Goal: Task Accomplishment & Management: Use online tool/utility

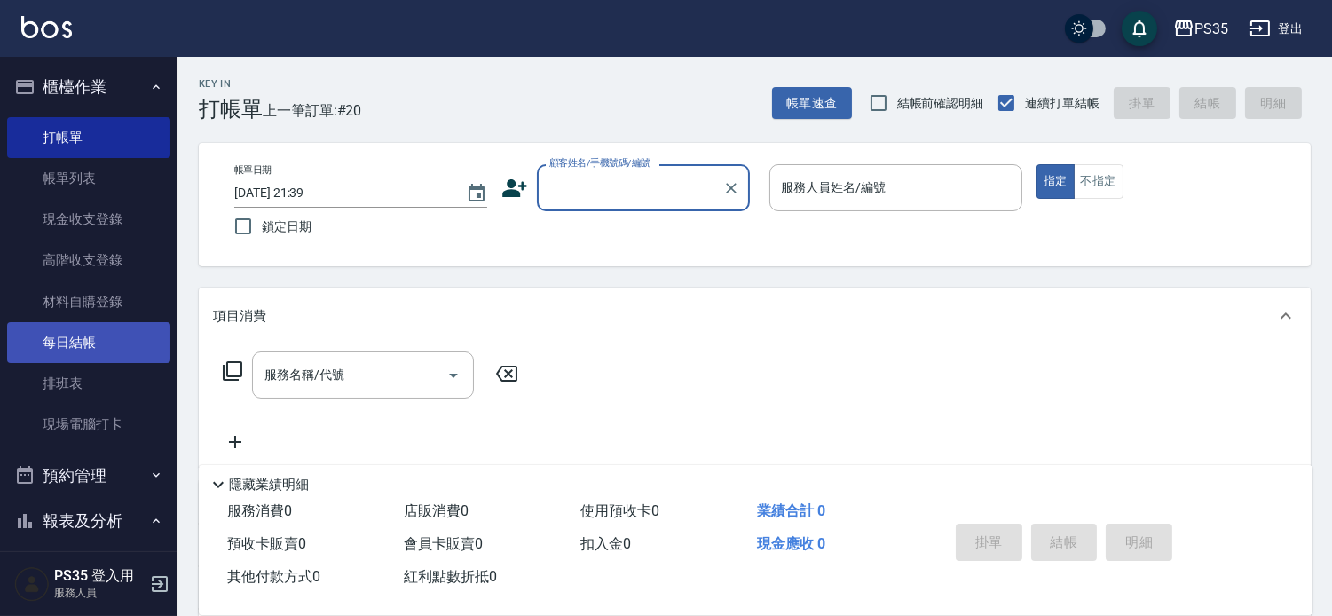
click at [62, 347] on link "每日結帳" at bounding box center [88, 342] width 163 height 41
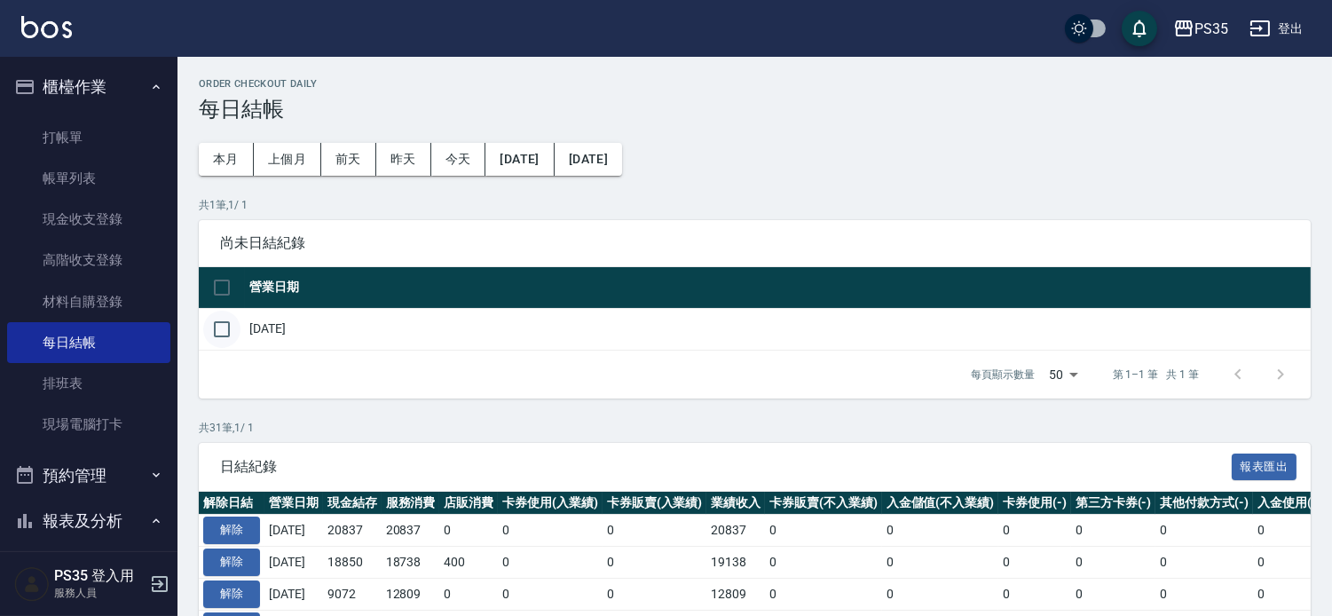
click at [226, 335] on input "checkbox" at bounding box center [221, 329] width 37 height 37
checkbox input "true"
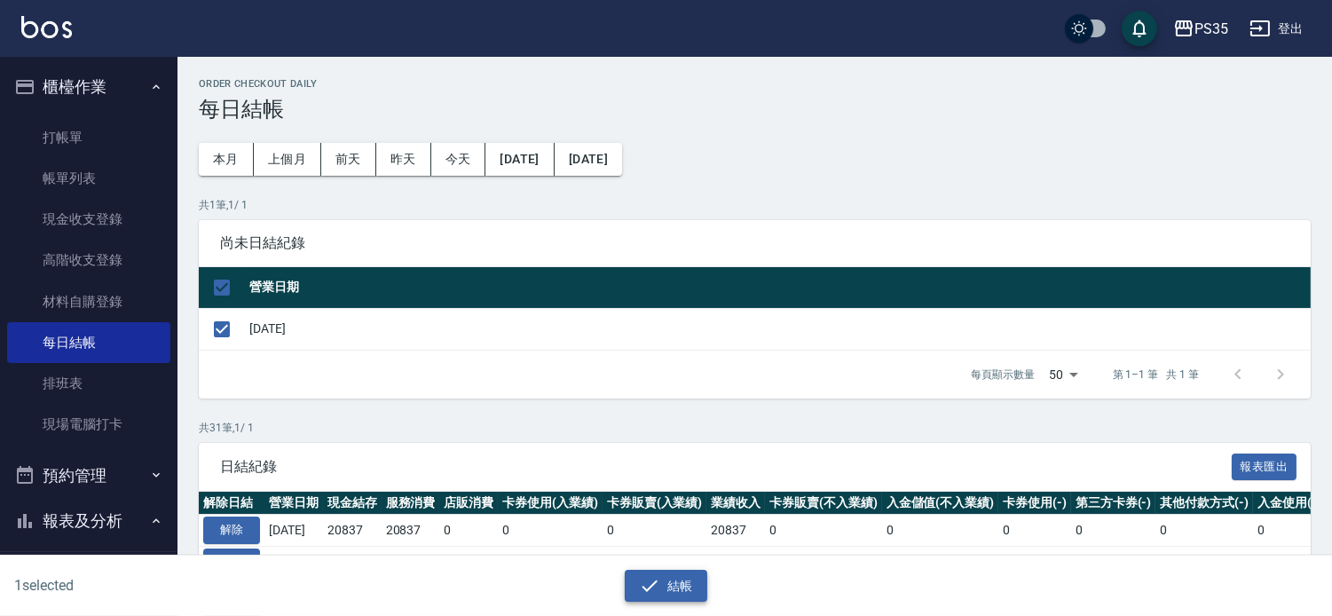
click at [673, 573] on button "結帳" at bounding box center [666, 586] width 83 height 33
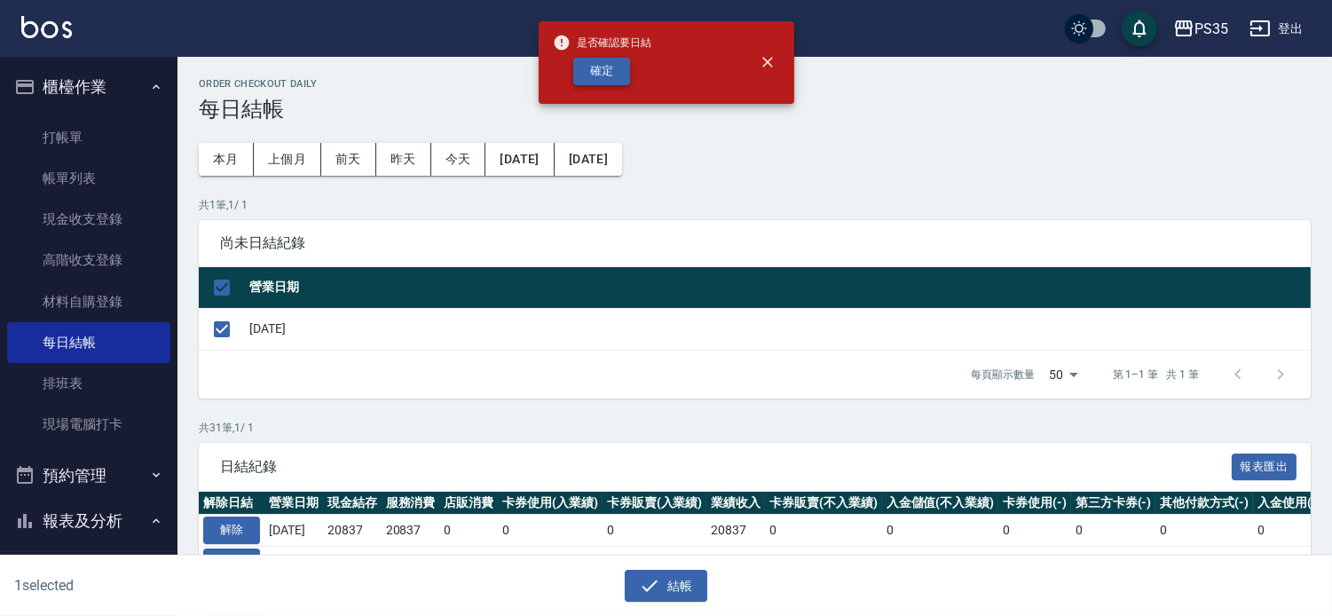
click at [612, 66] on button "確定" at bounding box center [601, 72] width 57 height 28
checkbox input "false"
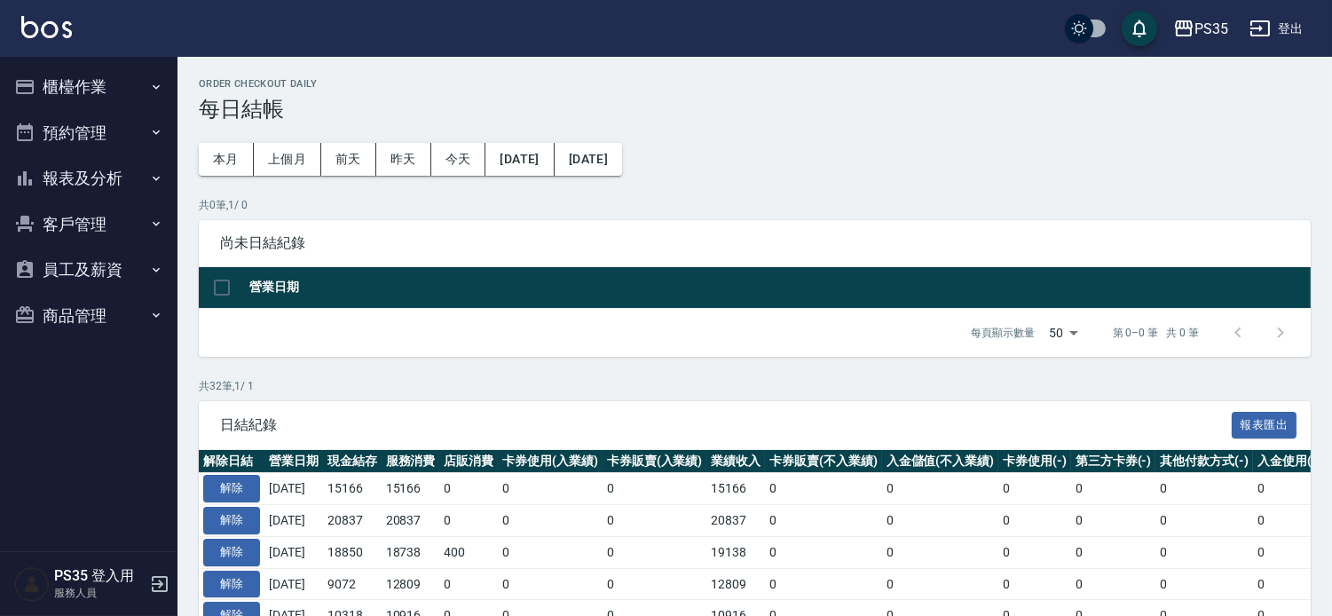
click at [96, 170] on button "報表及分析" at bounding box center [88, 178] width 163 height 46
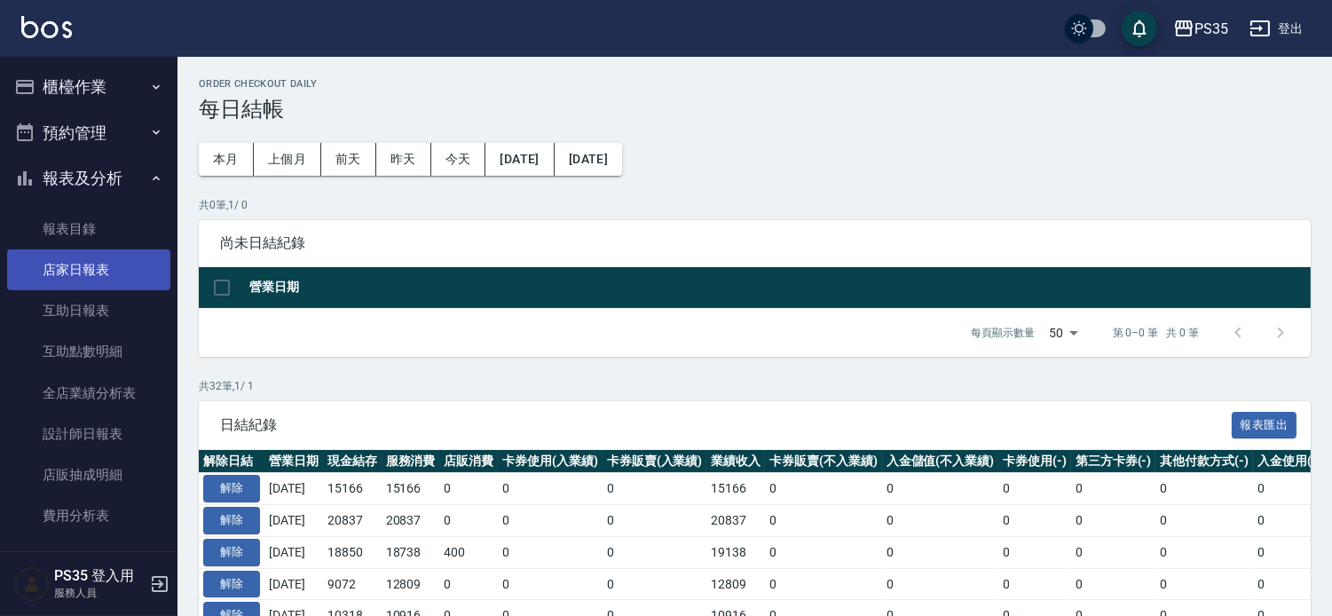
click at [75, 268] on link "店家日報表" at bounding box center [88, 269] width 163 height 41
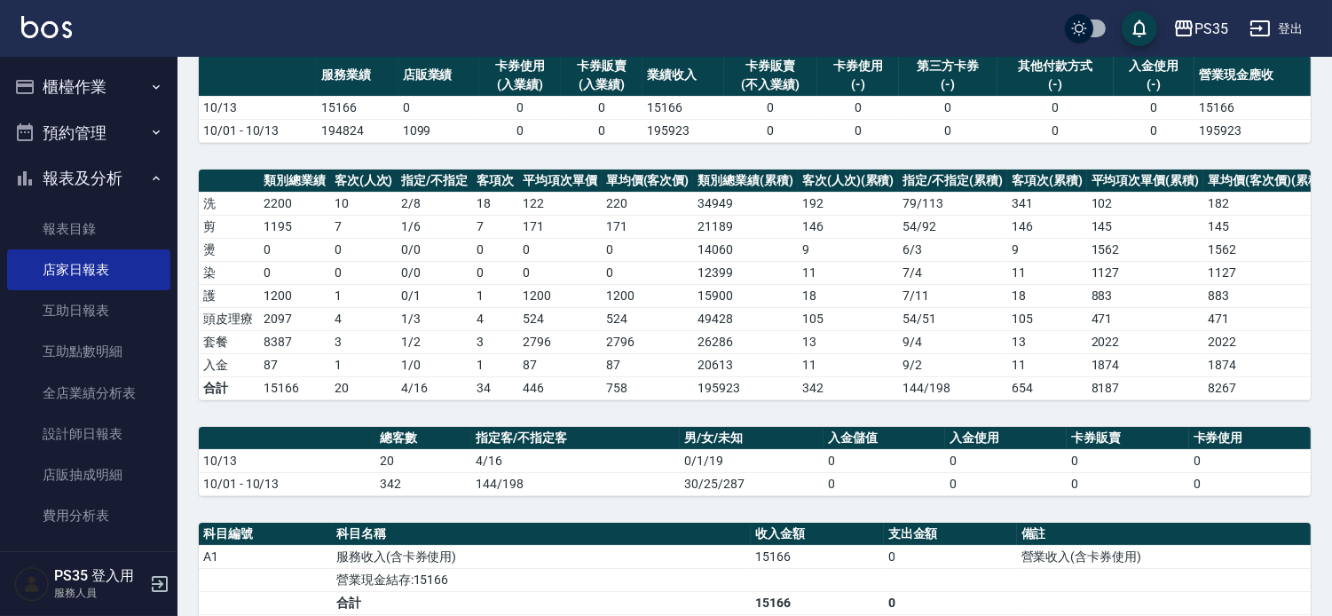
scroll to position [394, 0]
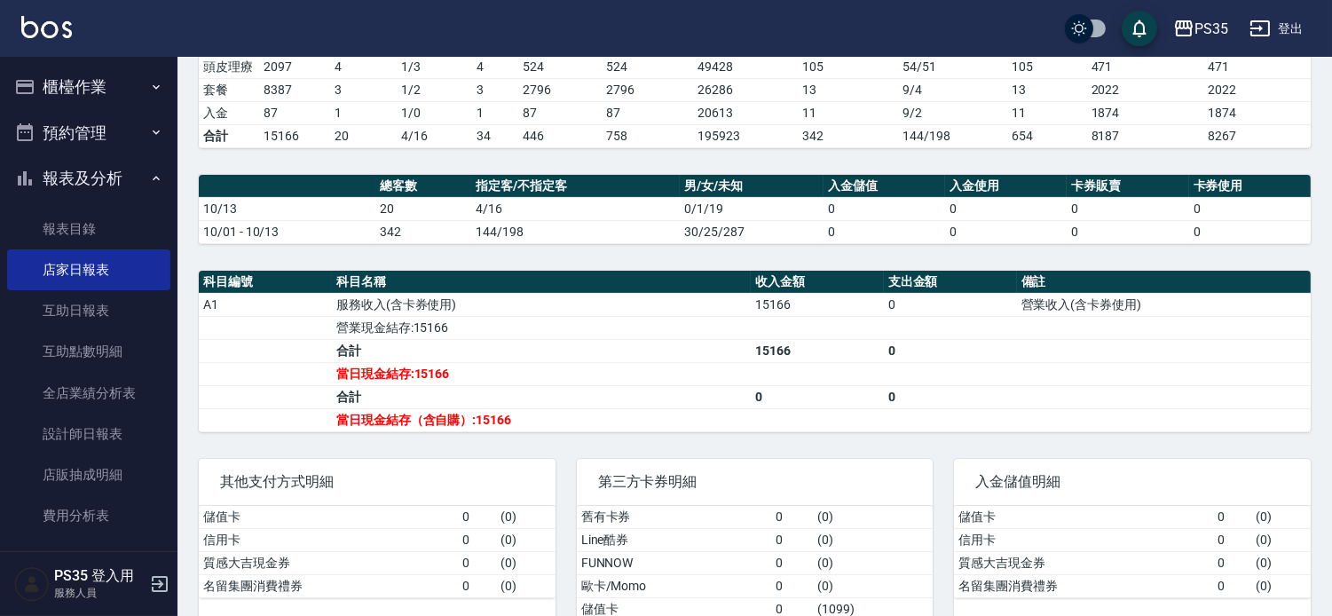
click at [65, 68] on button "櫃檯作業" at bounding box center [88, 87] width 163 height 46
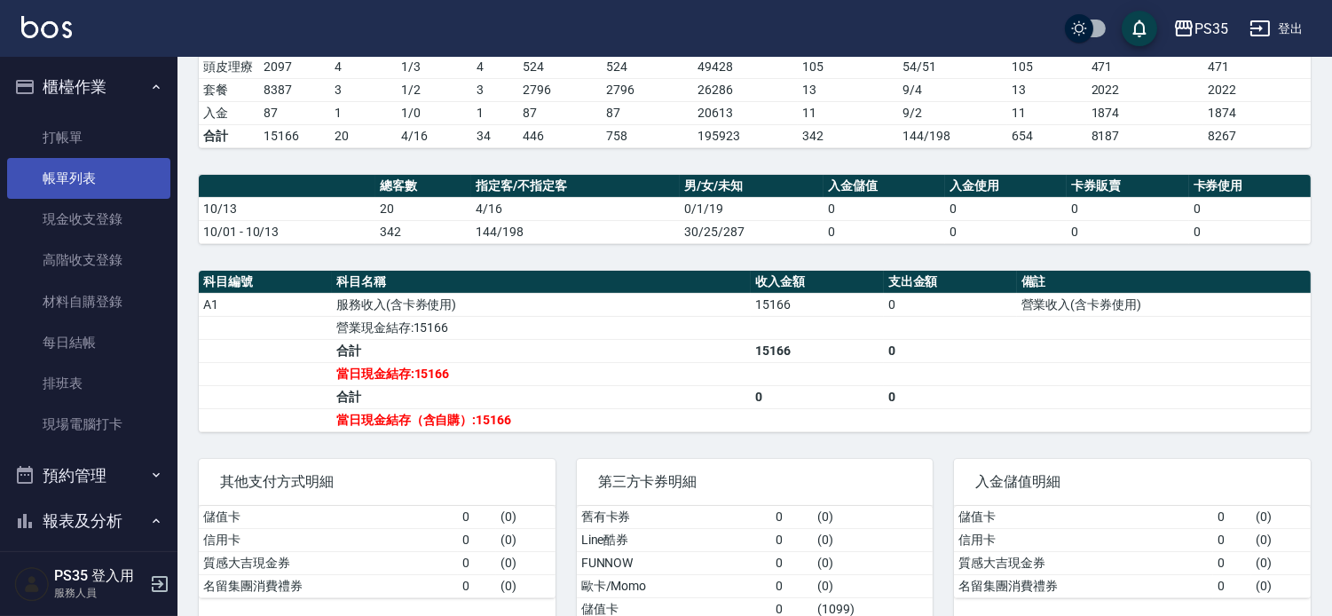
click at [67, 190] on link "帳單列表" at bounding box center [88, 178] width 163 height 41
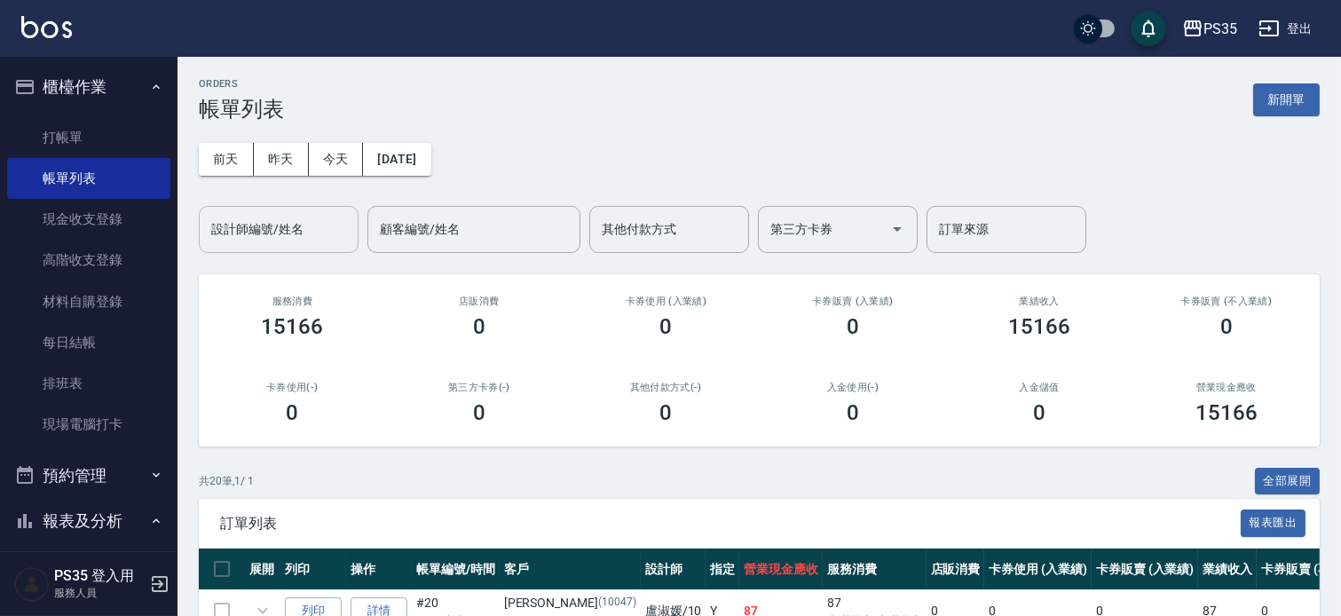
click at [284, 236] on div "設計師編號/姓名 設計師編號/姓名" at bounding box center [279, 229] width 160 height 47
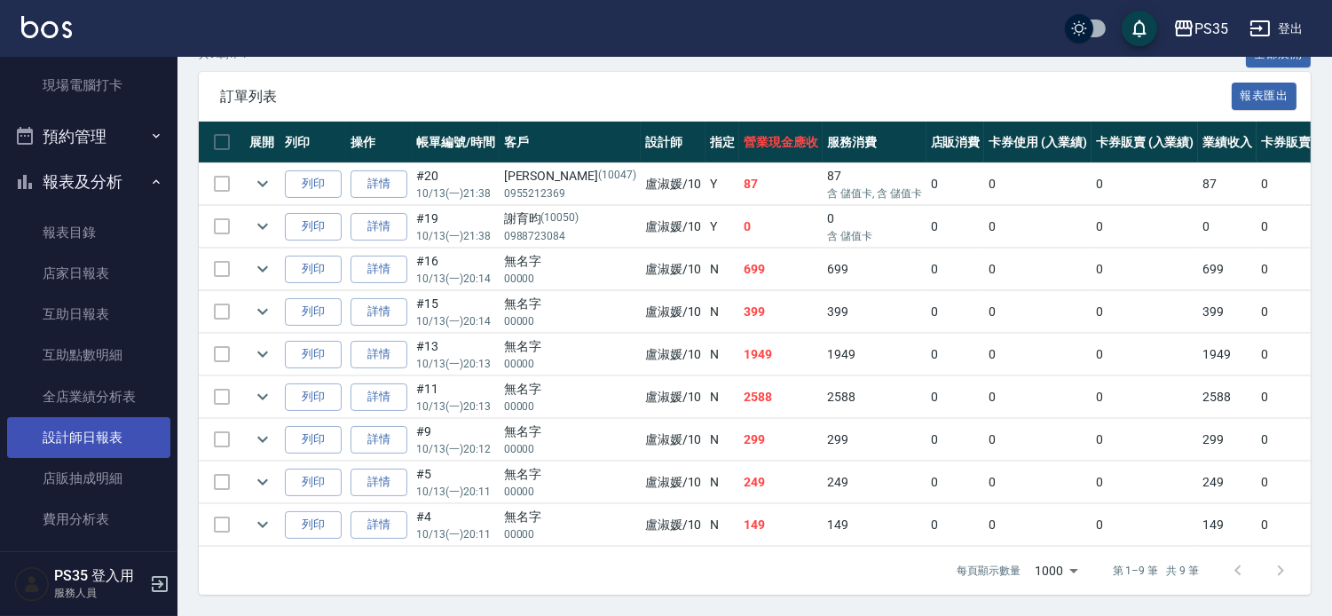
scroll to position [493, 0]
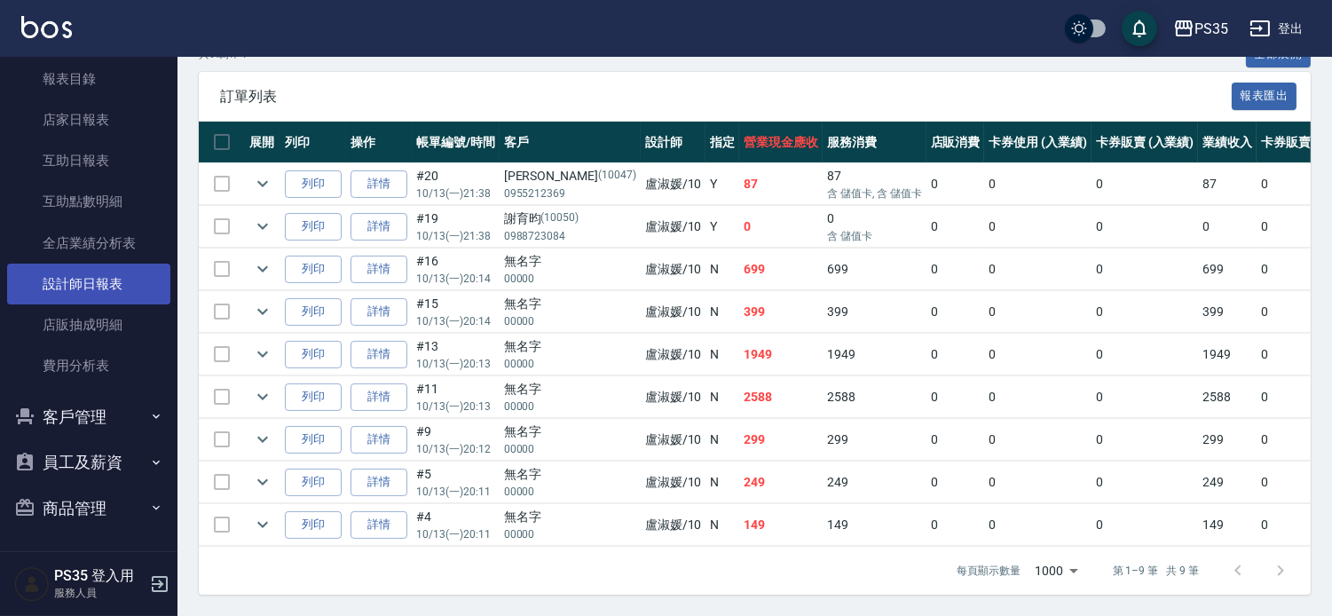
type input "盧淑媛-10"
click at [62, 287] on link "設計師日報表" at bounding box center [88, 284] width 163 height 41
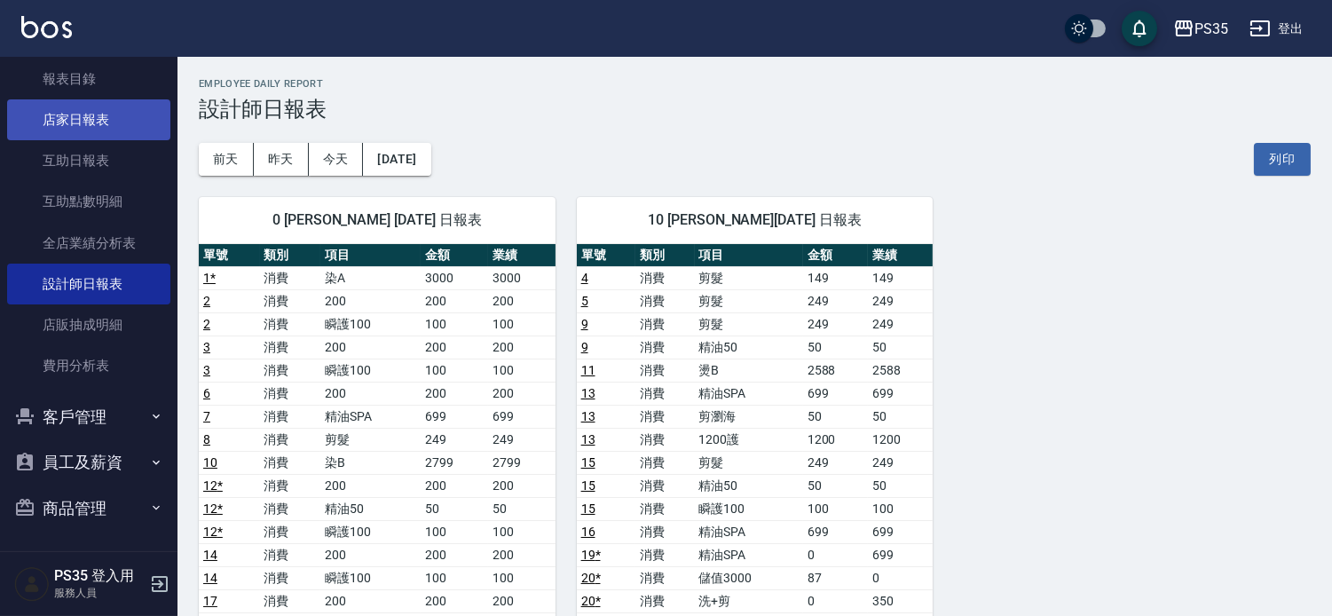
click at [86, 124] on link "店家日報表" at bounding box center [88, 119] width 163 height 41
